Goal: Task Accomplishment & Management: Use online tool/utility

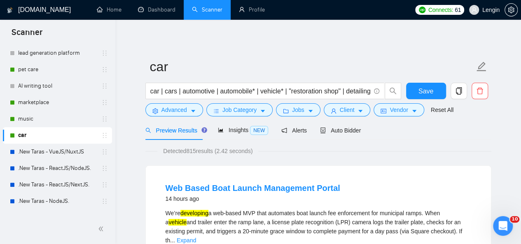
scroll to position [239, 0]
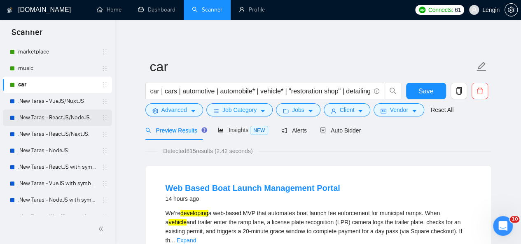
click at [68, 117] on link ".New Taras - ReactJS/NodeJS." at bounding box center [57, 118] width 78 height 16
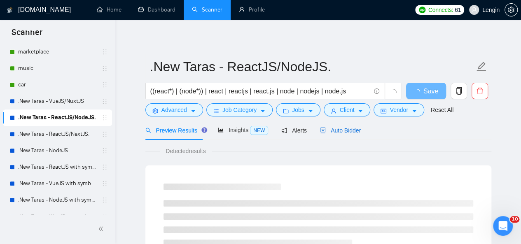
click at [353, 134] on span "Auto Bidder" at bounding box center [340, 130] width 41 height 7
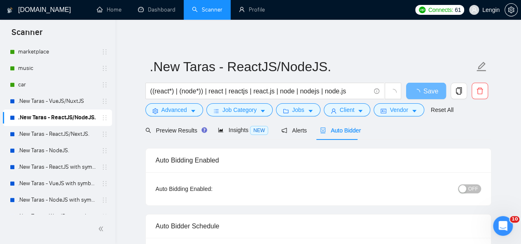
radio input "false"
radio input "true"
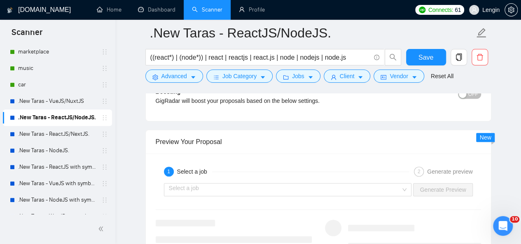
scroll to position [1760, 0]
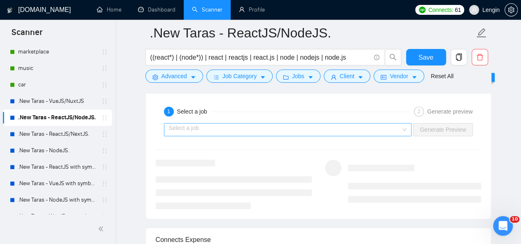
click at [405, 126] on div "Select a job" at bounding box center [288, 129] width 248 height 13
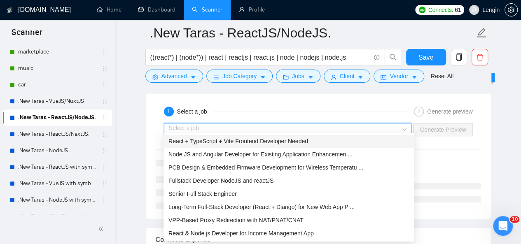
click at [303, 139] on span "React + TypeScript + Vite Frontend Developer Needed" at bounding box center [239, 141] width 140 height 7
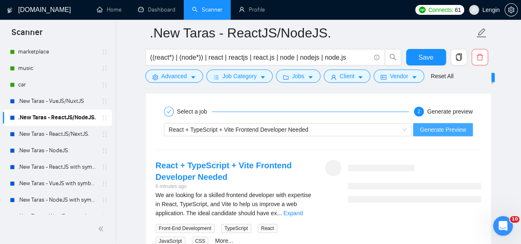
click at [454, 125] on span "Generate Preview" at bounding box center [443, 129] width 46 height 9
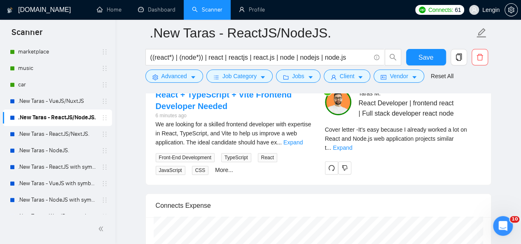
scroll to position [1833, 0]
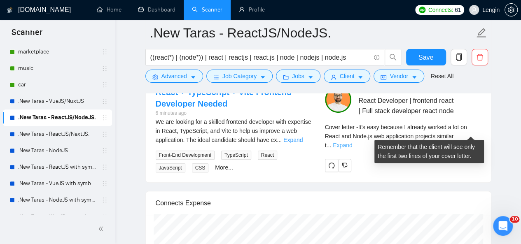
click at [352, 142] on link "Expand" at bounding box center [342, 145] width 19 height 7
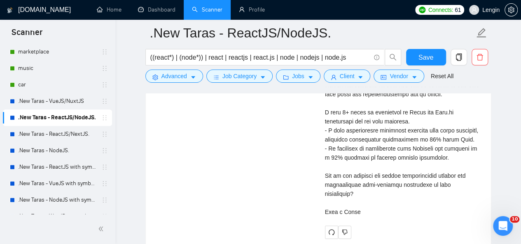
scroll to position [1999, 0]
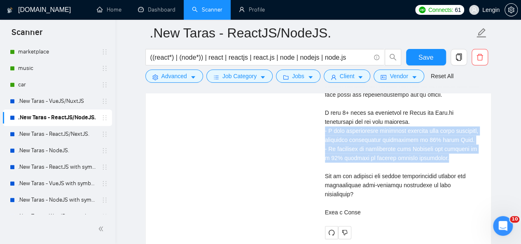
drag, startPoint x: 433, startPoint y: 153, endPoint x: 316, endPoint y: 128, distance: 120.4
click at [316, 128] on div "React + TypeScript + Vite Frontend Developer Needed 6 minutes ago We are lookin…" at bounding box center [318, 79] width 339 height 319
copy div "I have successfully completed projects with tight deadlines, enhancing applicat…"
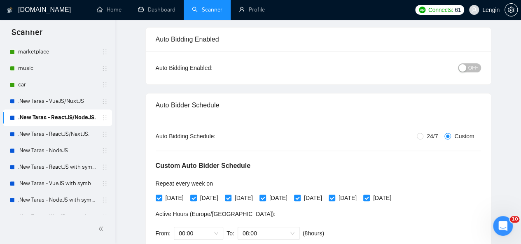
scroll to position [0, 0]
